Goal: Find contact information: Find contact information

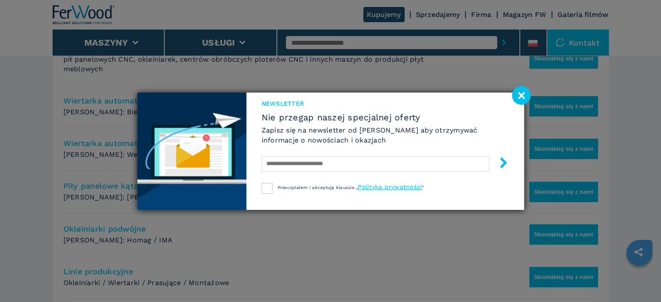
scroll to position [565, 0]
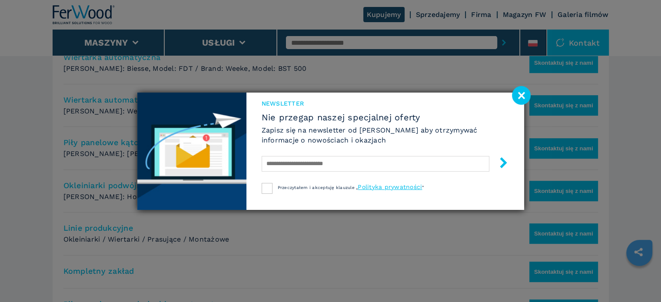
click at [519, 96] on image at bounding box center [521, 95] width 19 height 19
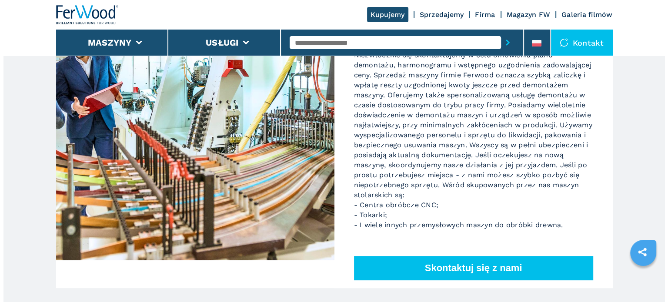
scroll to position [0, 0]
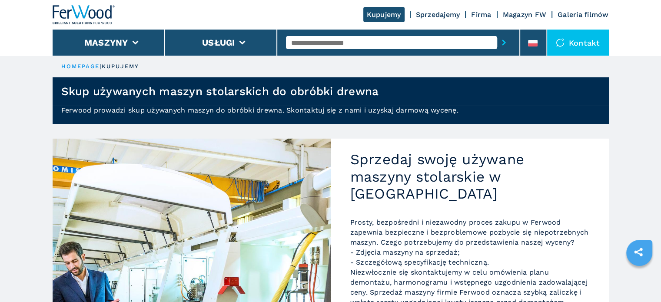
click at [489, 13] on link "Firma" at bounding box center [481, 14] width 20 height 8
click at [575, 39] on div "Kontakt" at bounding box center [578, 43] width 62 height 26
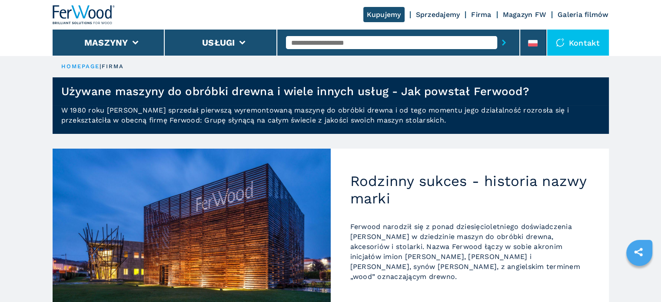
click at [579, 37] on div "Kontakt" at bounding box center [578, 43] width 62 height 26
